Goal: Transaction & Acquisition: Obtain resource

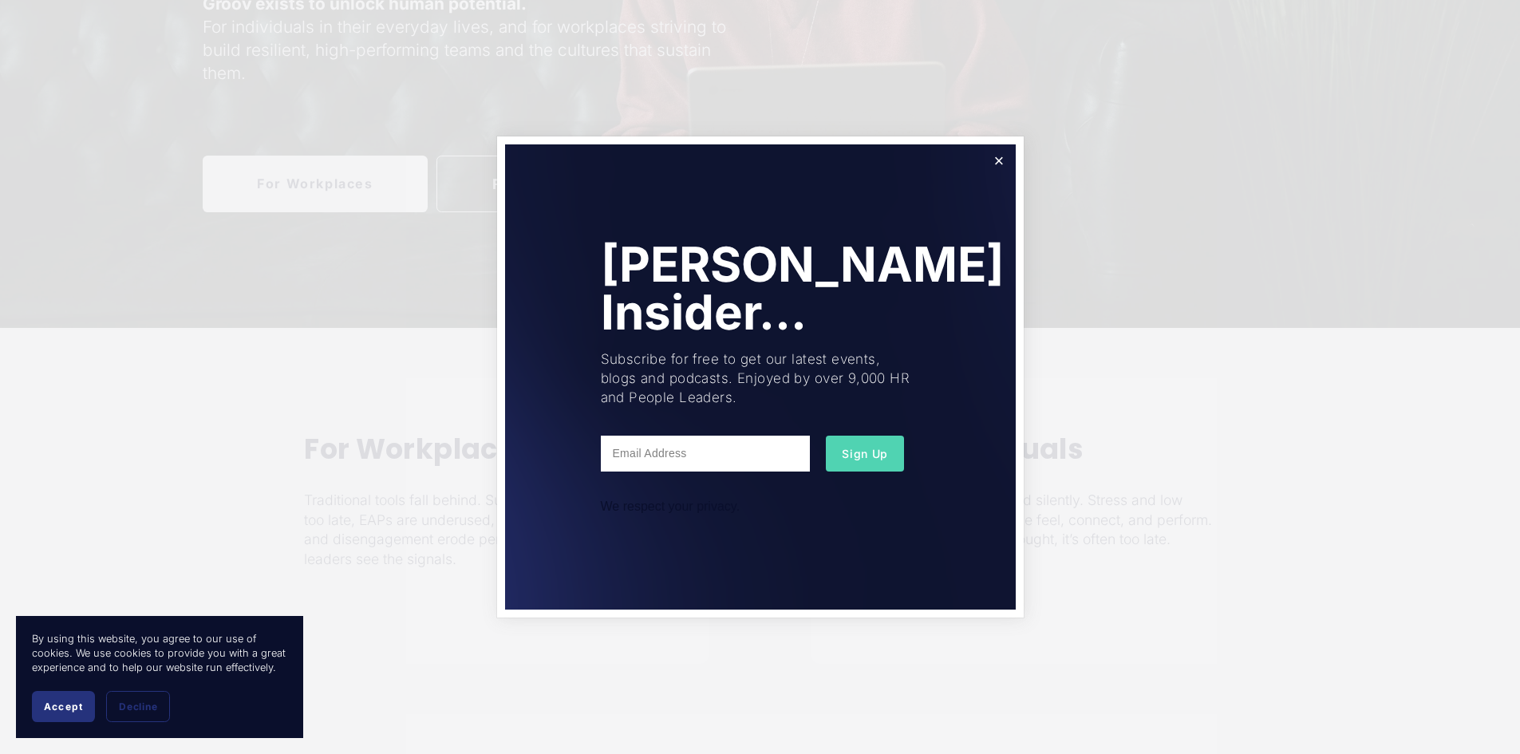
scroll to position [399, 0]
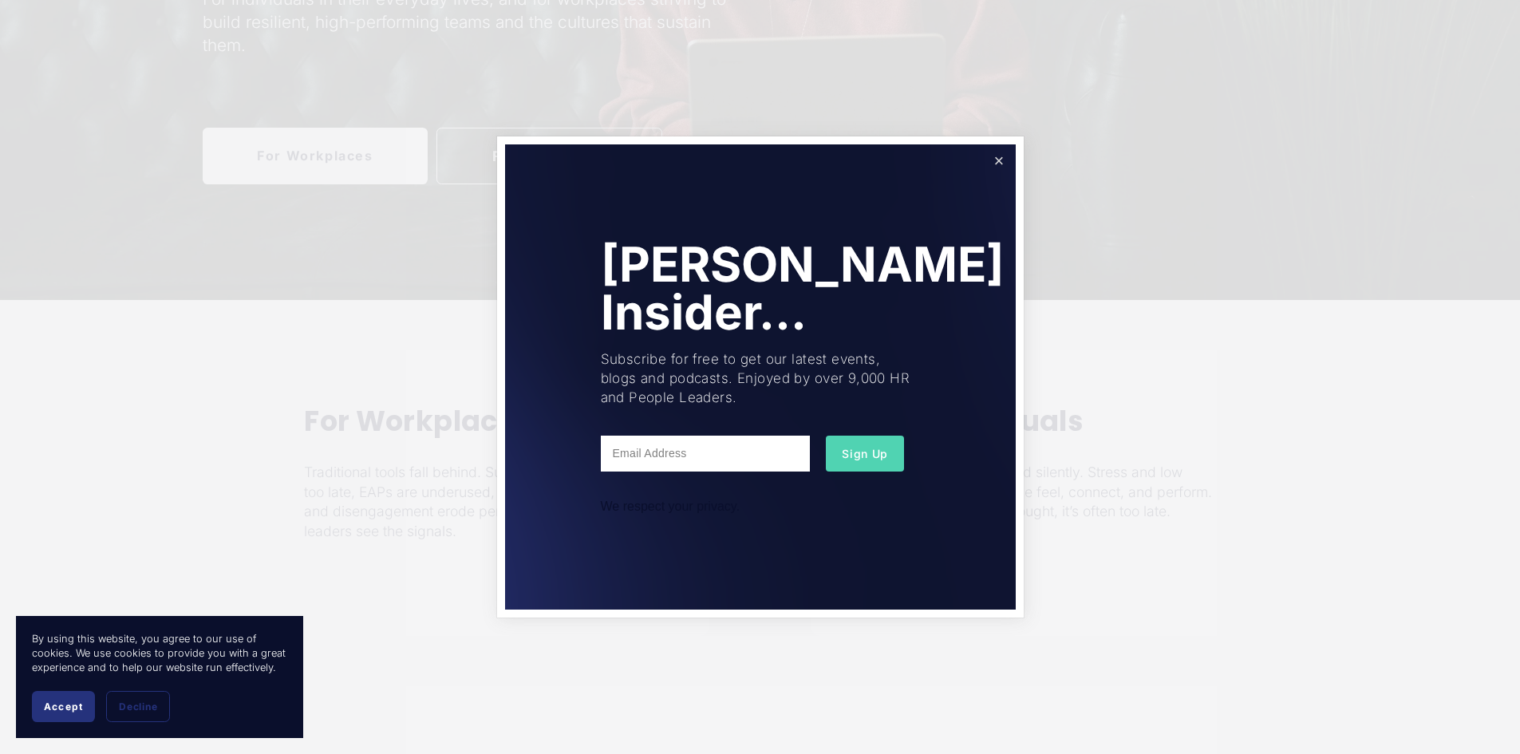
click at [990, 161] on link "Close" at bounding box center [998, 161] width 28 height 28
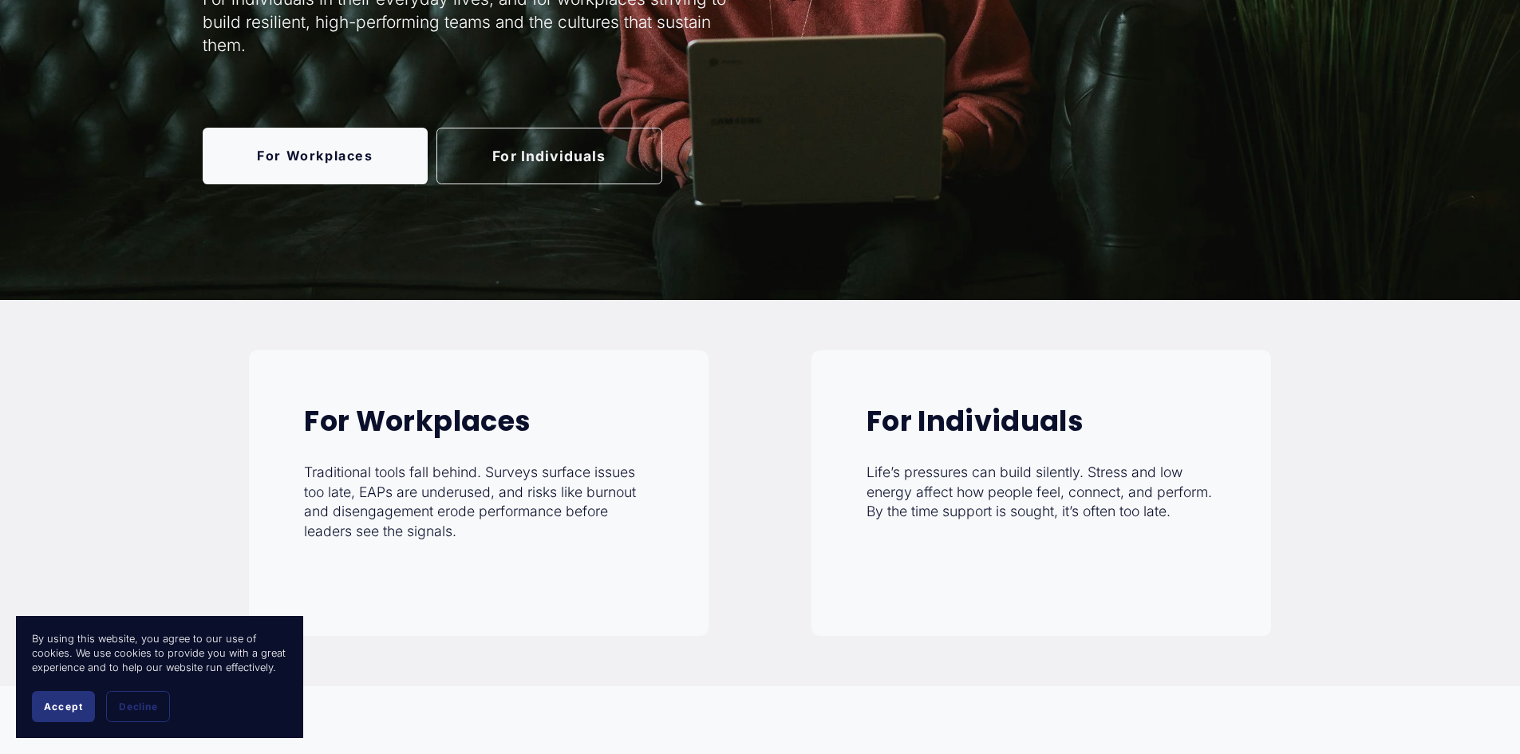
click at [968, 428] on strong "For Individuals" at bounding box center [974, 420] width 217 height 39
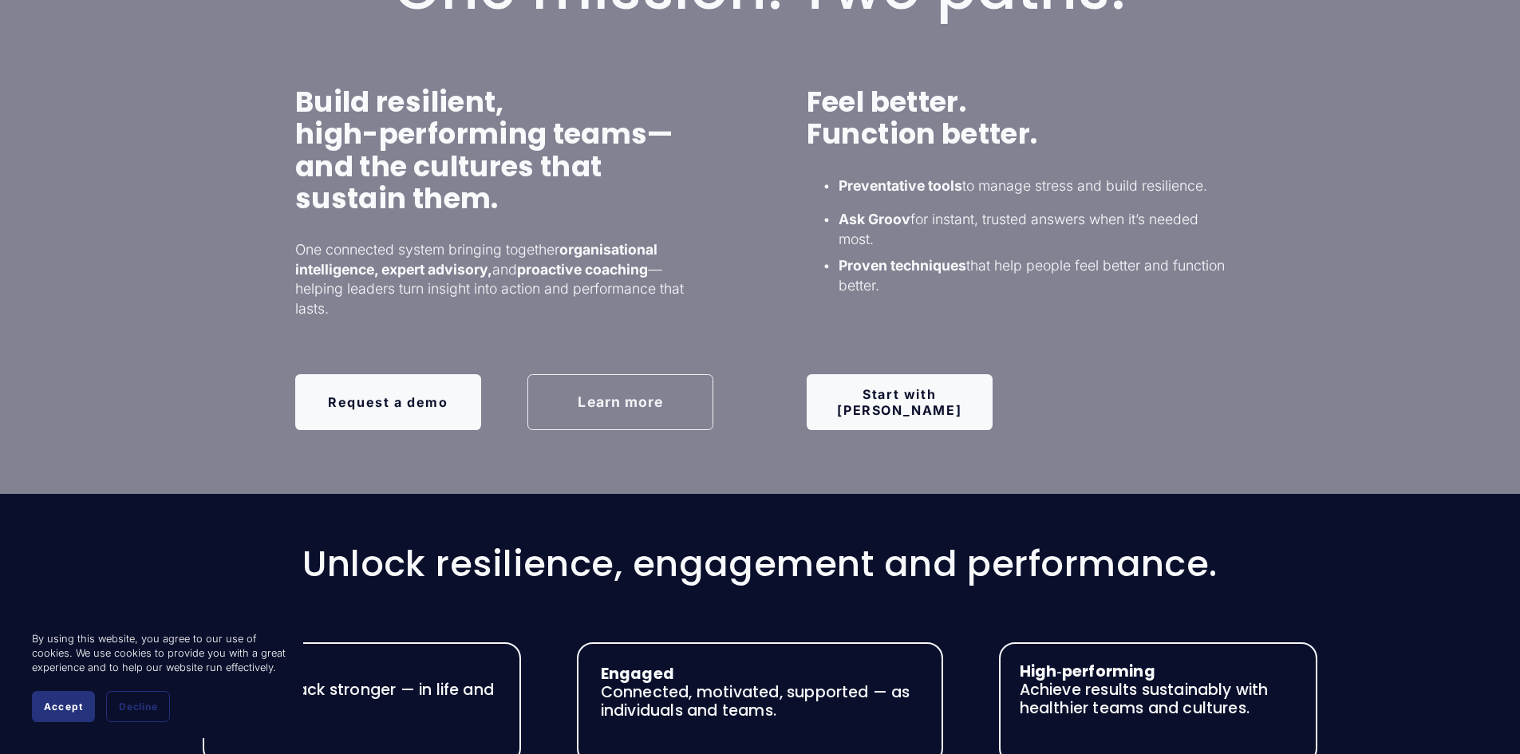
scroll to position [1196, 0]
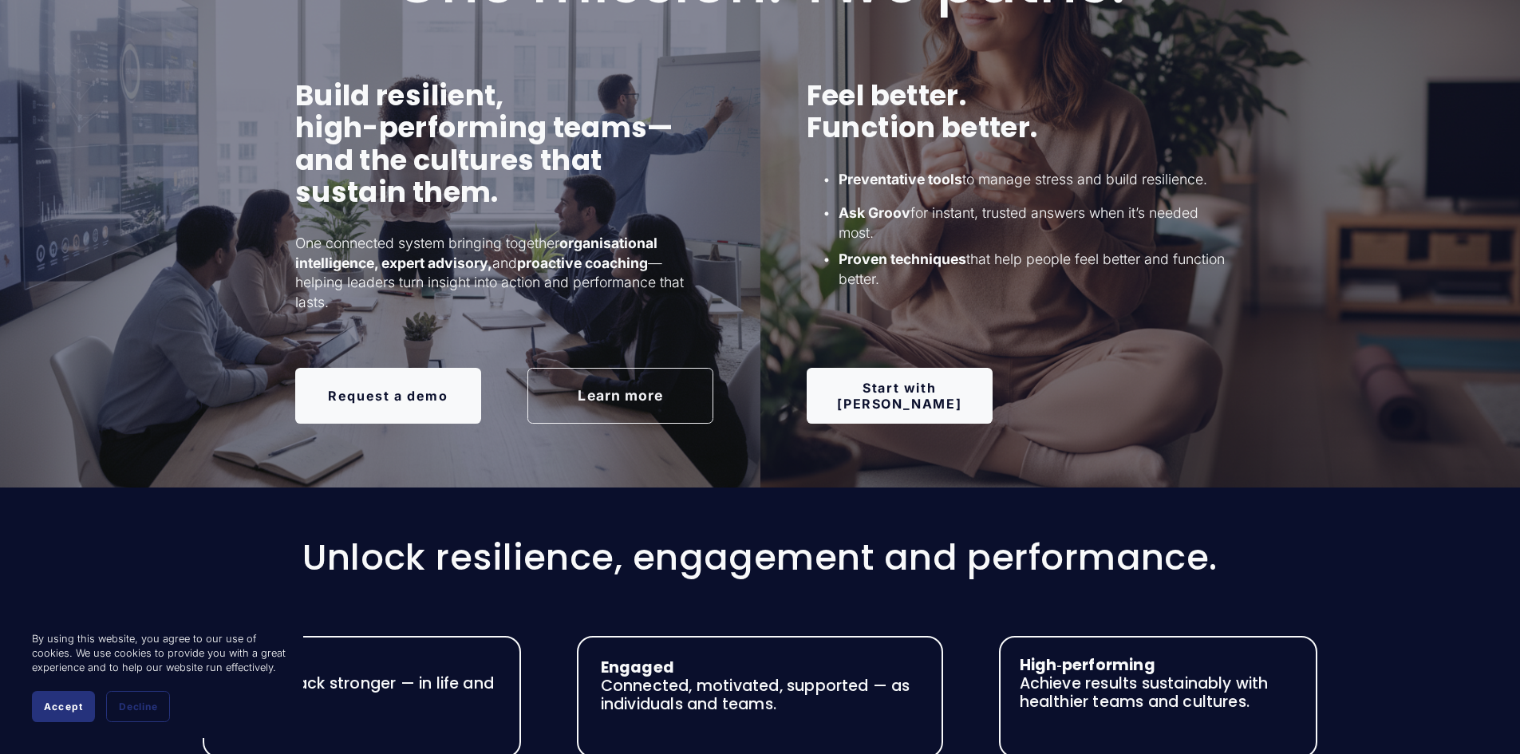
click at [913, 400] on link "Start with Groov" at bounding box center [899, 396] width 186 height 56
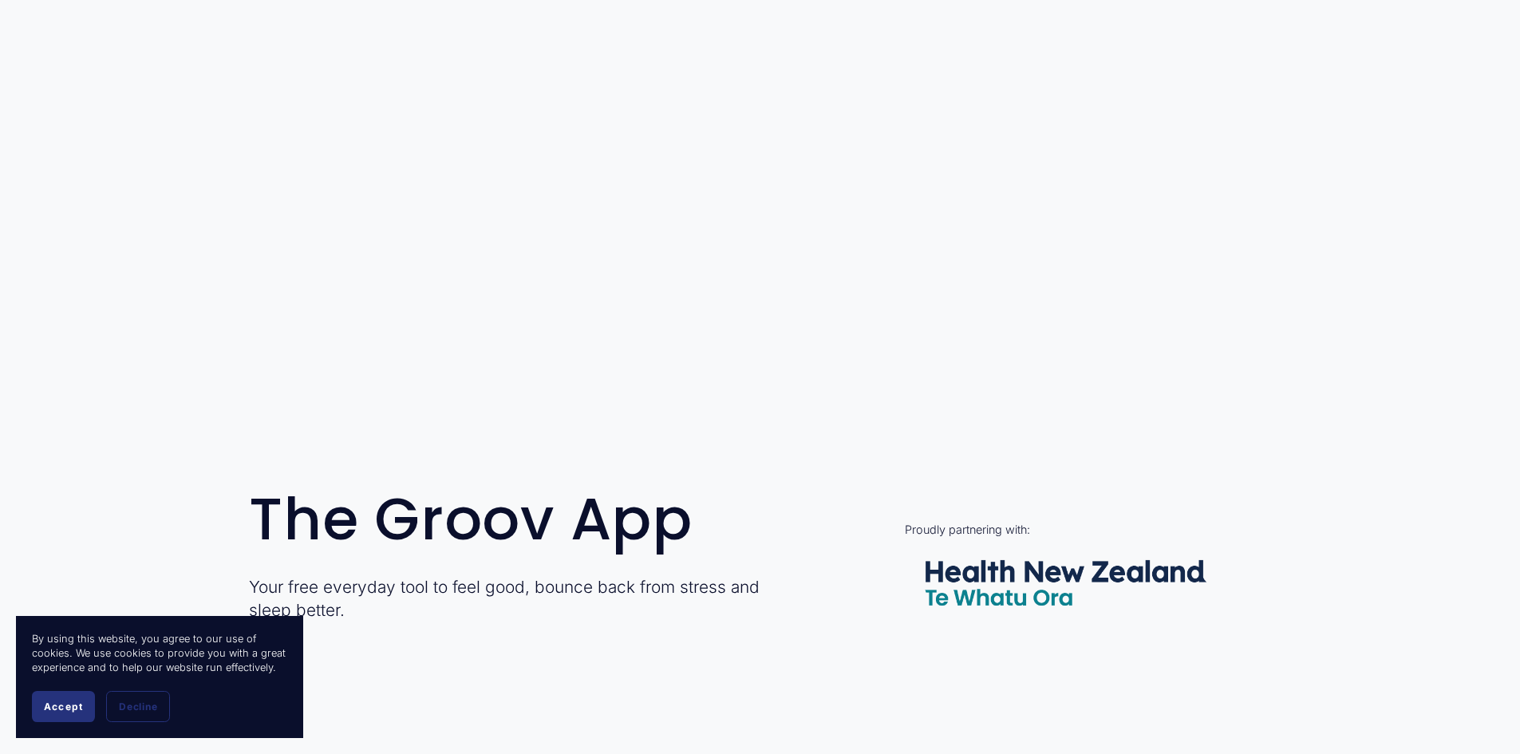
scroll to position [319, 0]
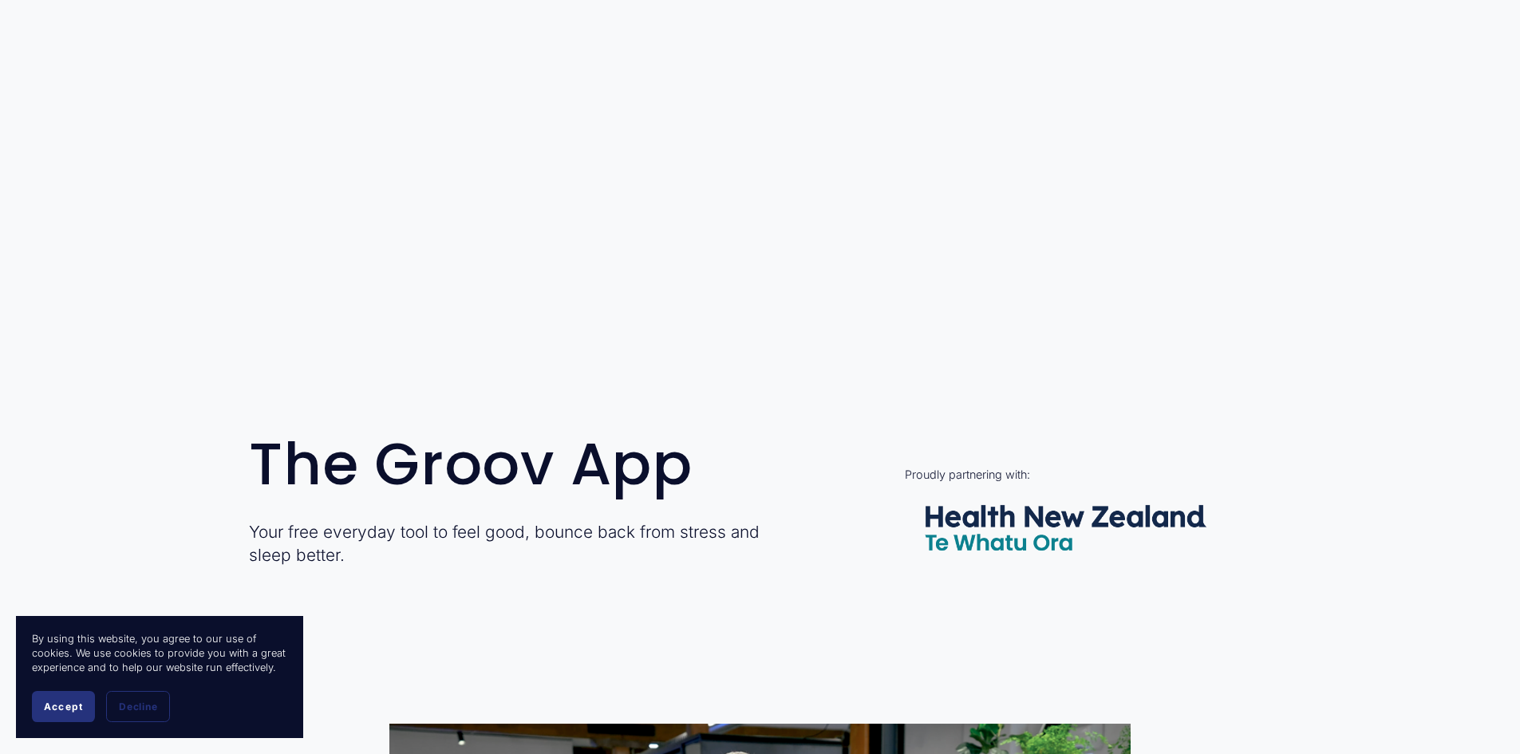
click at [961, 519] on div at bounding box center [1064, 528] width 319 height 86
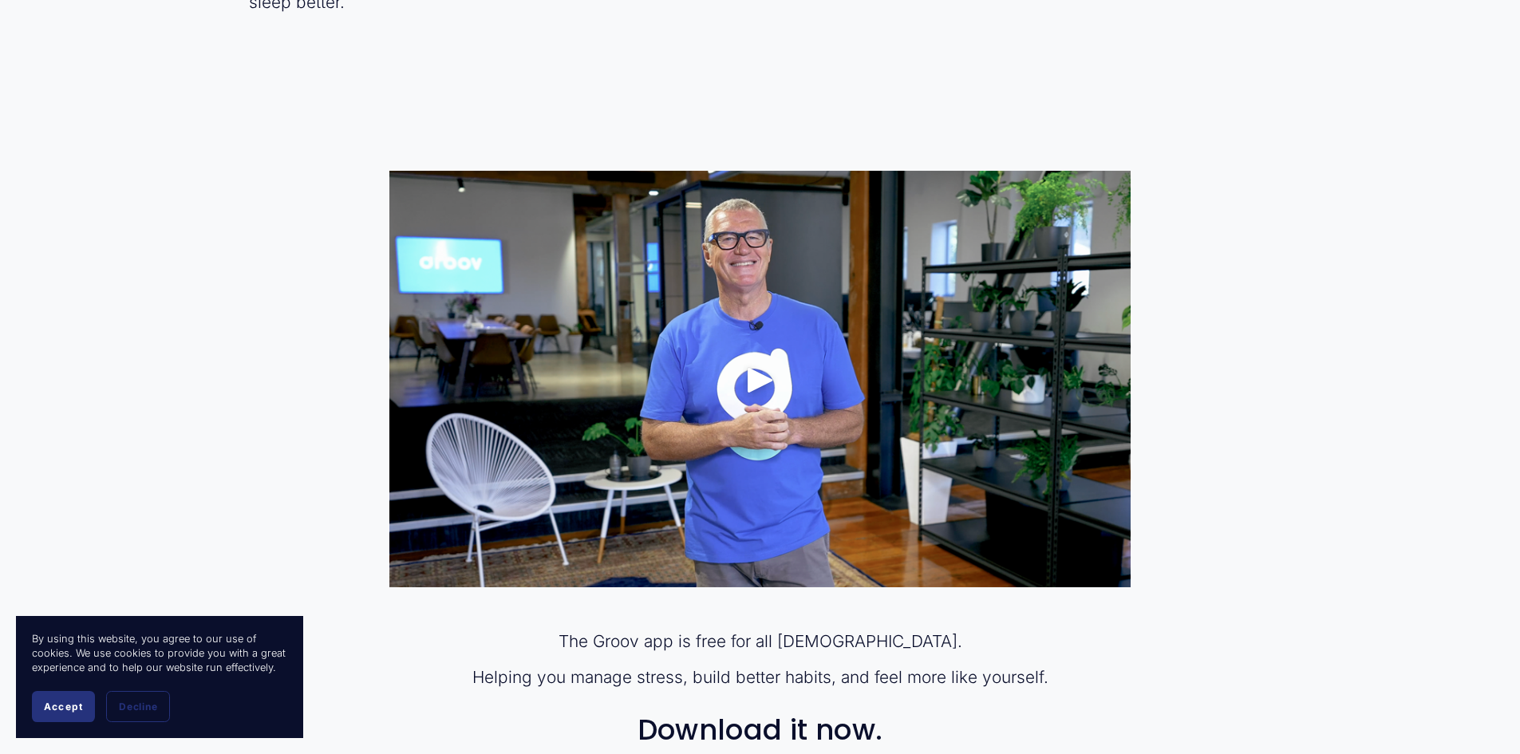
scroll to position [877, 0]
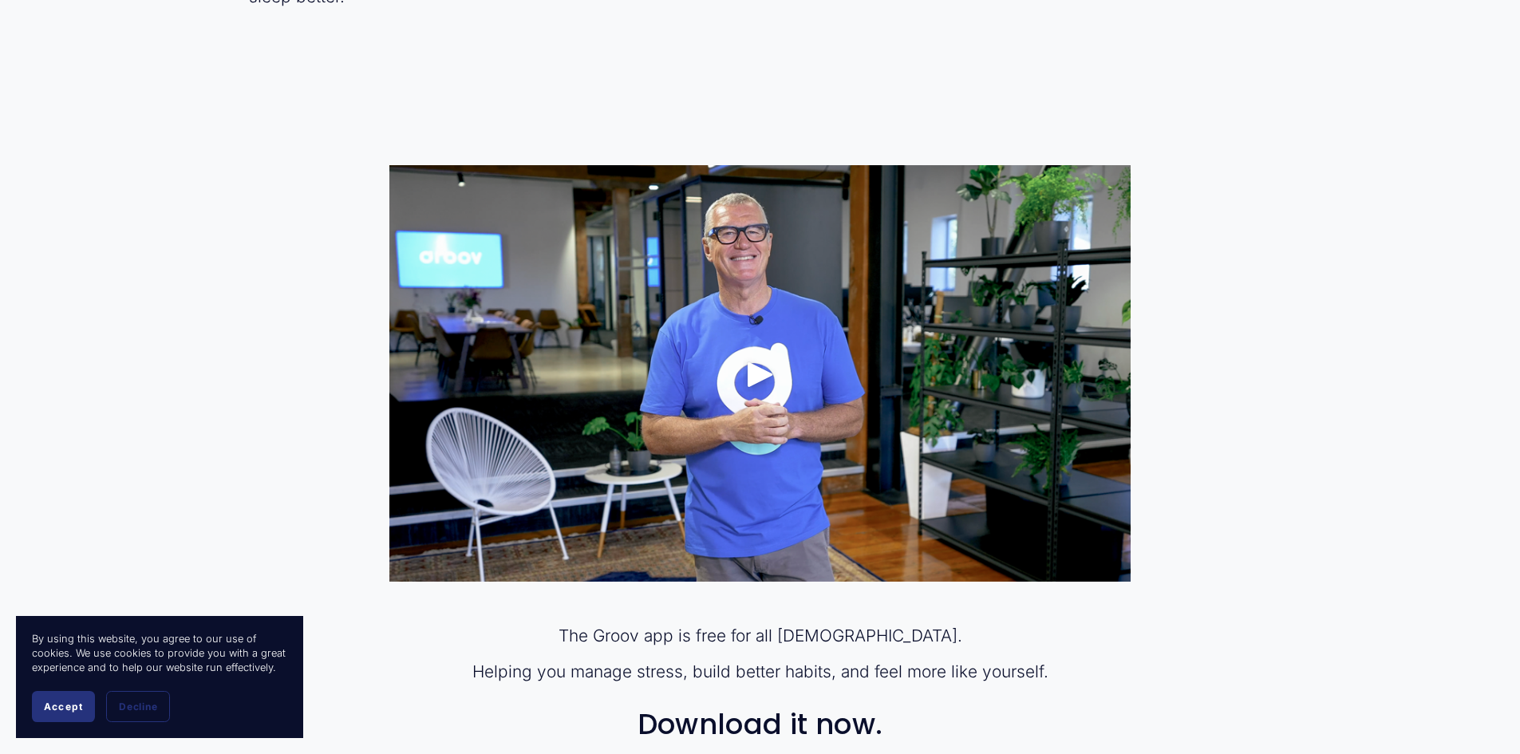
click at [761, 374] on div "Play" at bounding box center [760, 374] width 38 height 38
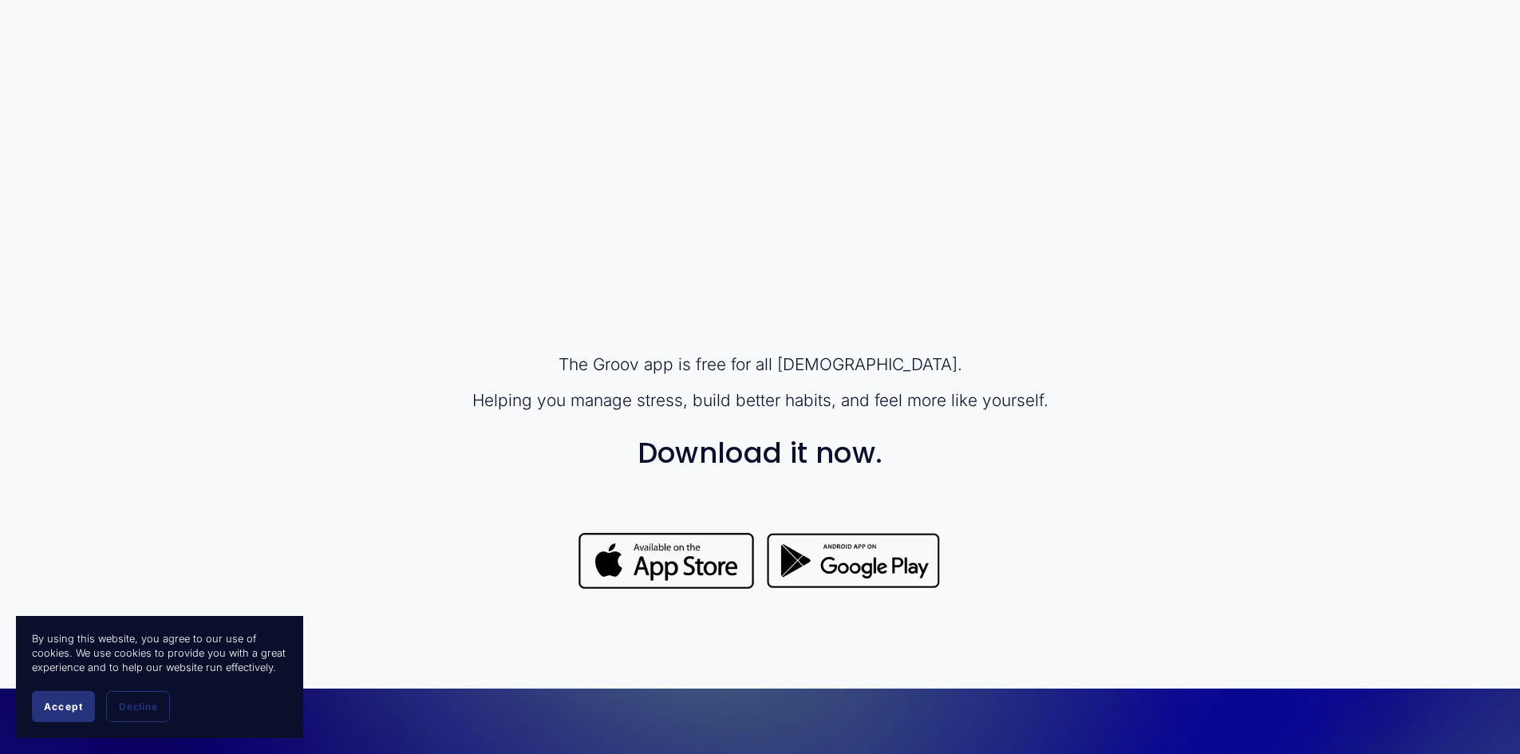
scroll to position [1196, 0]
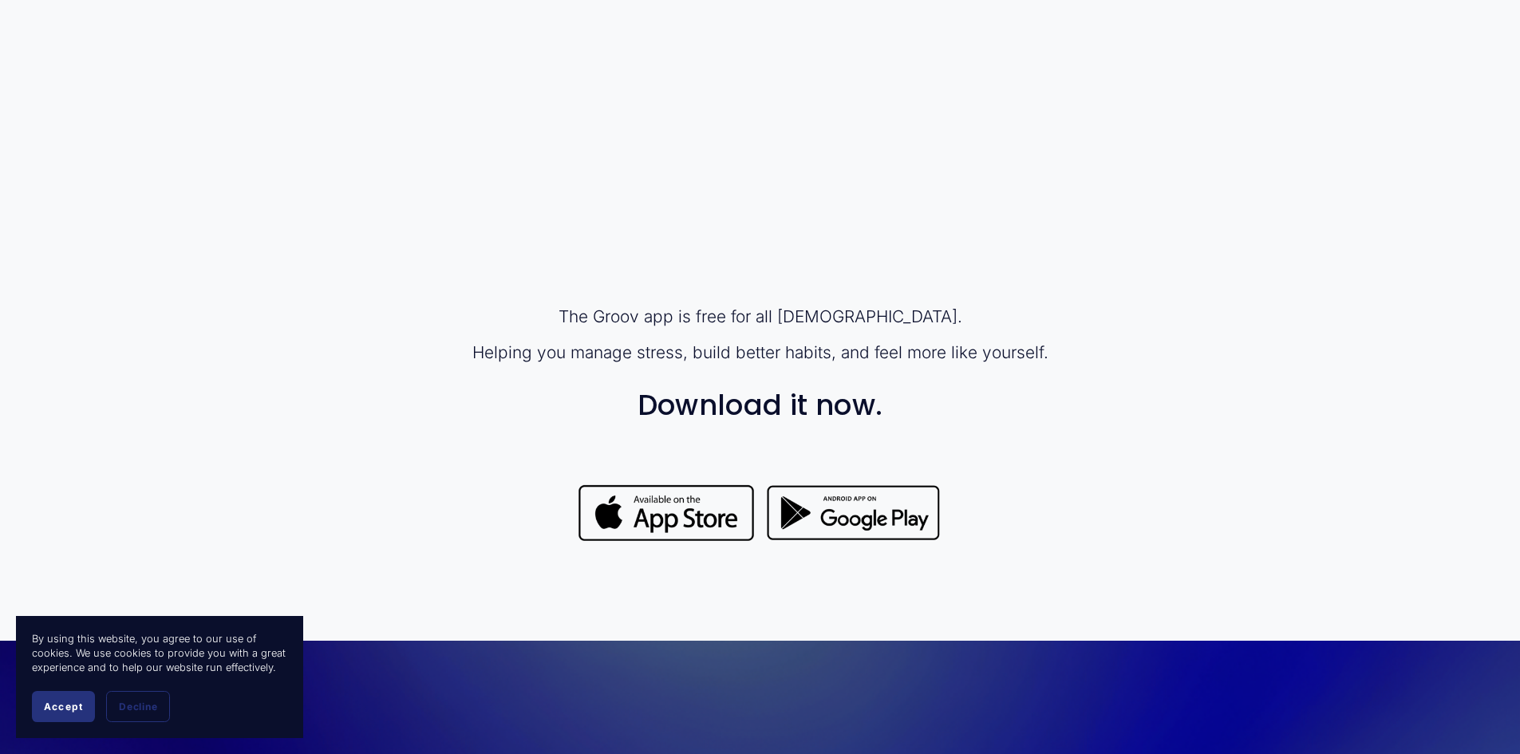
click at [700, 508] on div at bounding box center [666, 513] width 179 height 63
